Goal: Check status: Check status

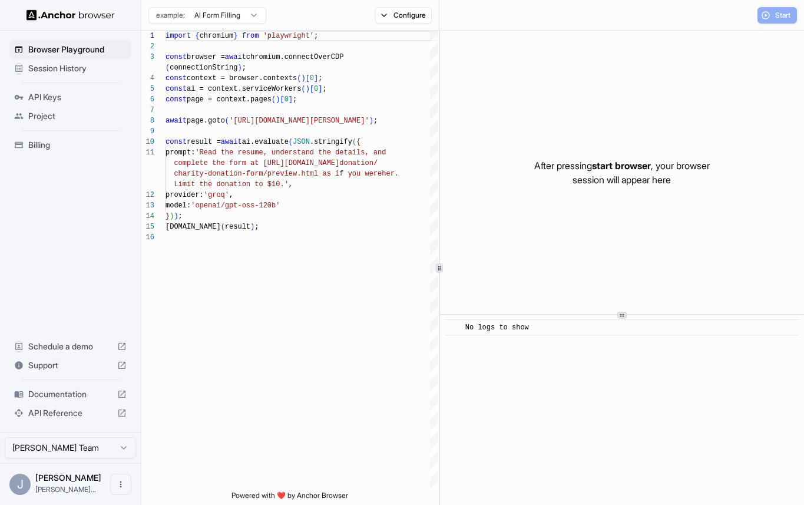
scroll to position [95, 0]
click at [95, 71] on span "Session History" at bounding box center [77, 68] width 98 height 12
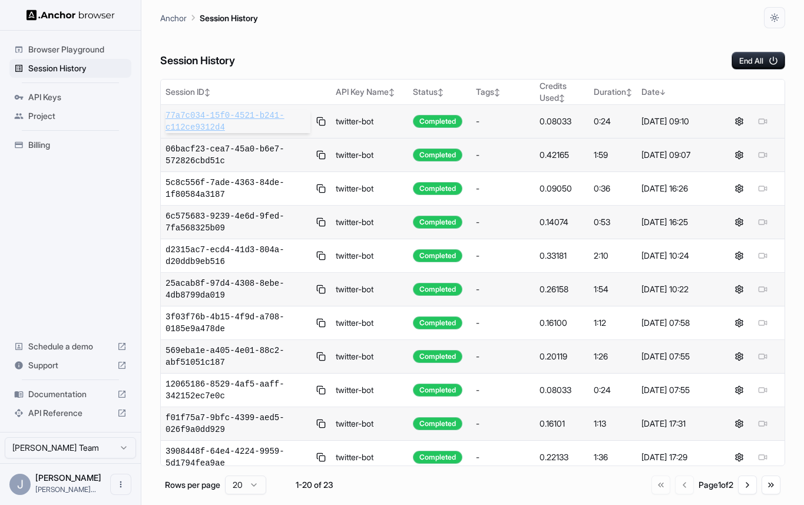
click at [209, 115] on span "77a7c034-15f0-4521-b241-c112ce9312d4" at bounding box center [237, 122] width 145 height 24
click at [233, 157] on span "06bacf23-cea7-45a0-b6e7-572826cbd51c" at bounding box center [237, 155] width 145 height 24
click at [247, 119] on span "77a7c034-15f0-4521-b241-c112ce9312d4" at bounding box center [237, 122] width 145 height 24
